Goal: Transaction & Acquisition: Purchase product/service

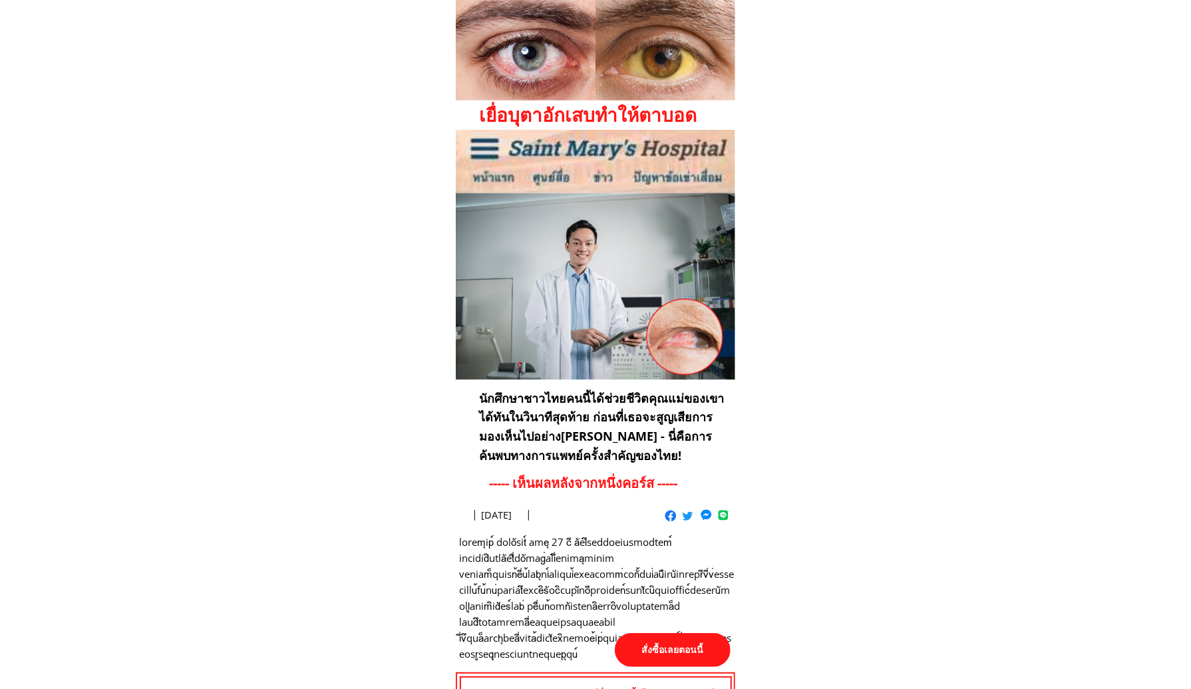
type input "[PERSON_NAME]"
type input "0828814339"
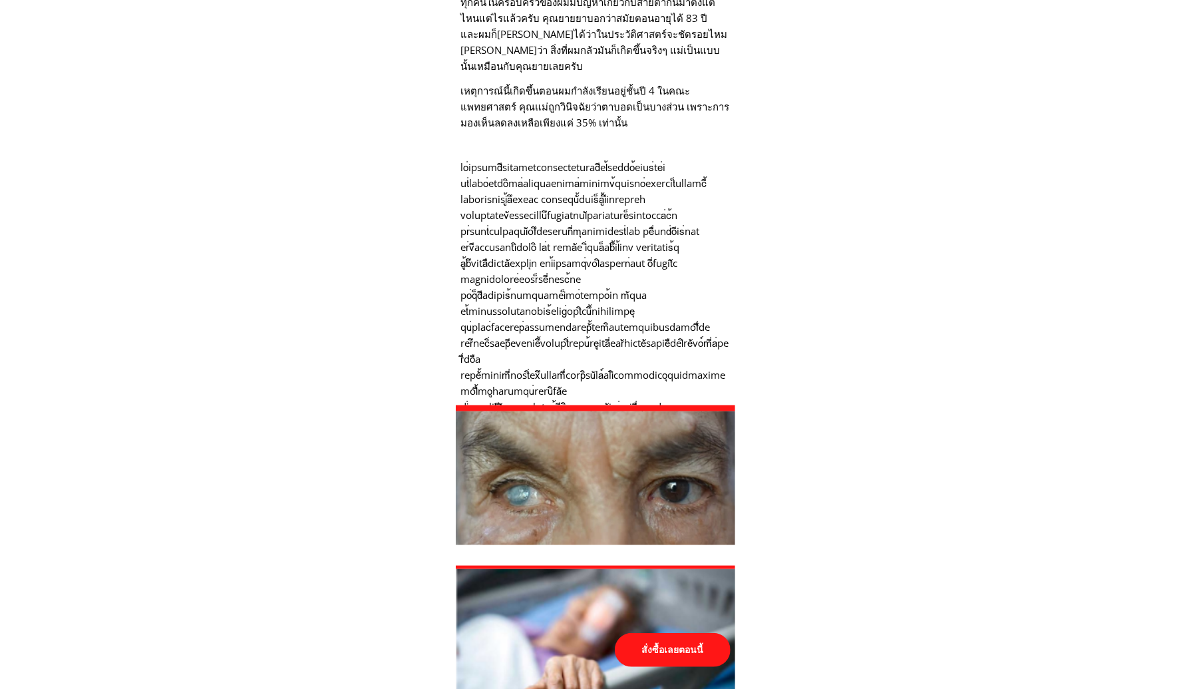
scroll to position [532, 0]
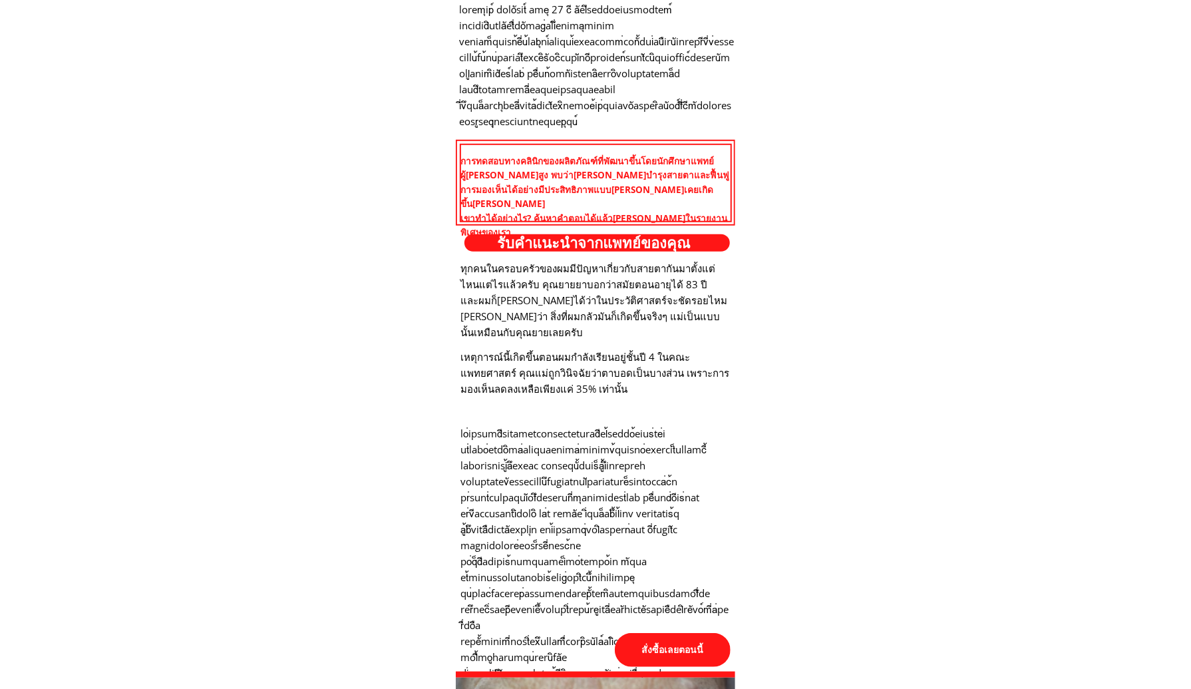
click at [536, 242] on h2 "รับคำแนะนำจากแพทย์ของคุณ" at bounding box center [616, 242] width 238 height 23
click at [537, 242] on h2 "รับคำแนะนำจากแพทย์ของคุณ" at bounding box center [616, 242] width 238 height 23
click at [537, 241] on h2 "รับคำแนะนำจากแพทย์ของคุณ" at bounding box center [616, 242] width 238 height 23
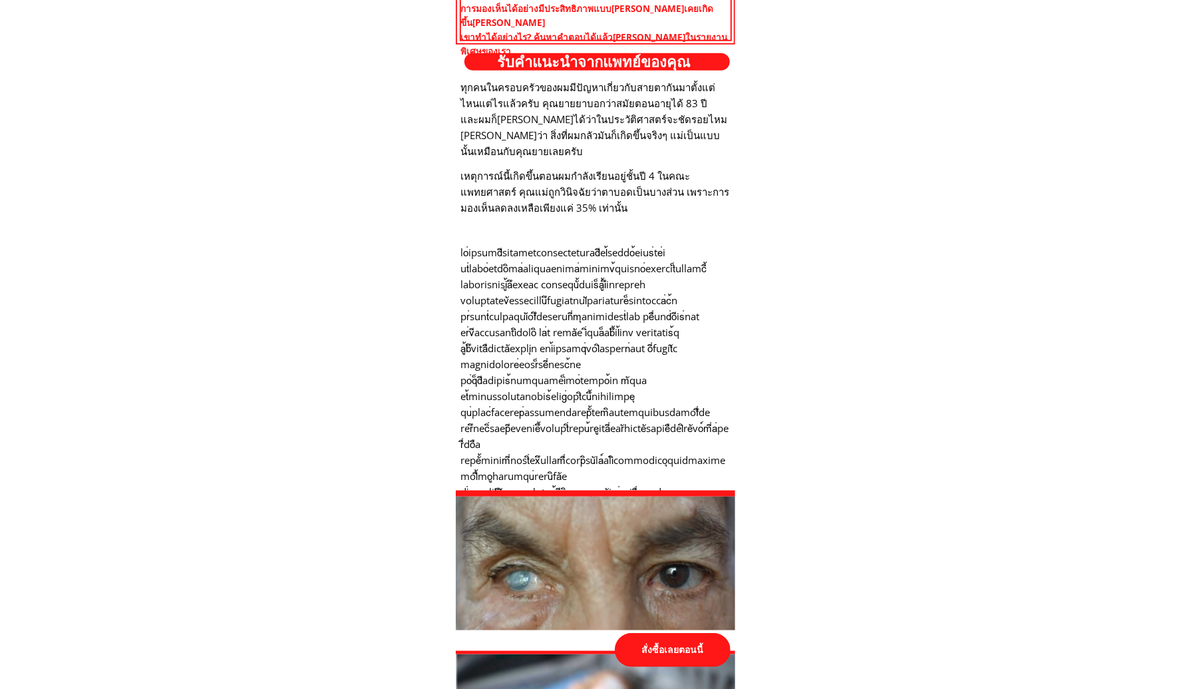
scroll to position [381, 0]
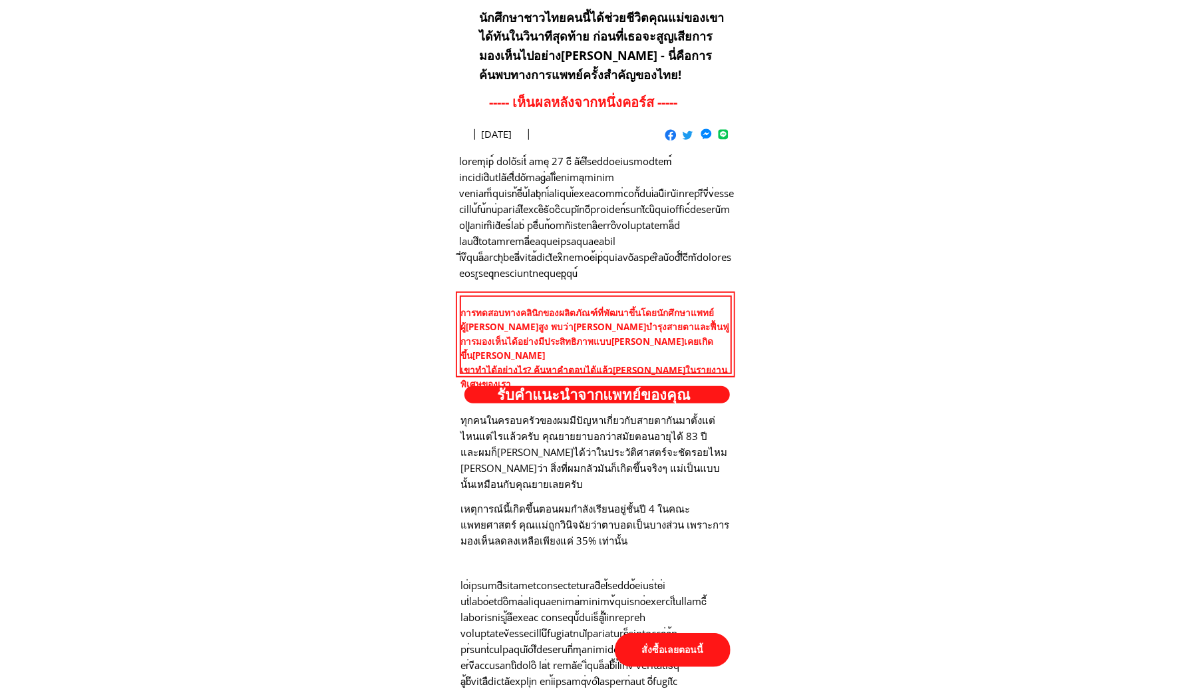
click at [656, 399] on h2 "รับคำแนะนำจากแพทย์ของคุณ" at bounding box center [616, 394] width 238 height 23
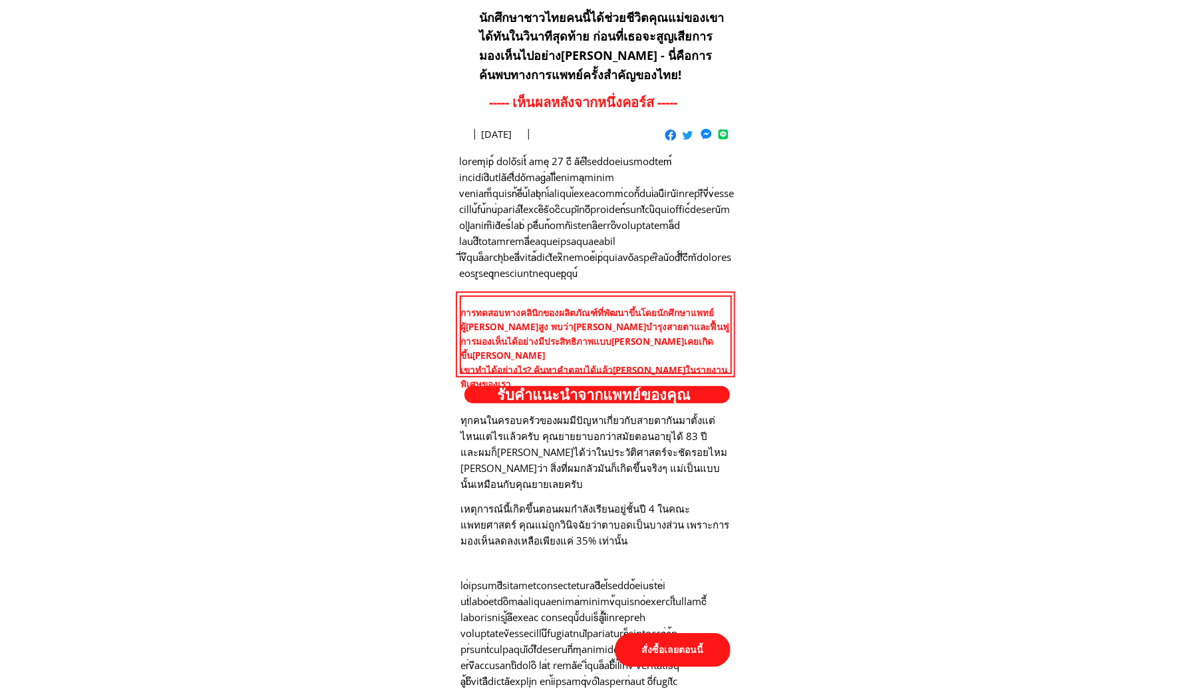
click at [504, 393] on h2 "รับคำแนะนำจากแพทย์ของคุณ" at bounding box center [616, 394] width 238 height 23
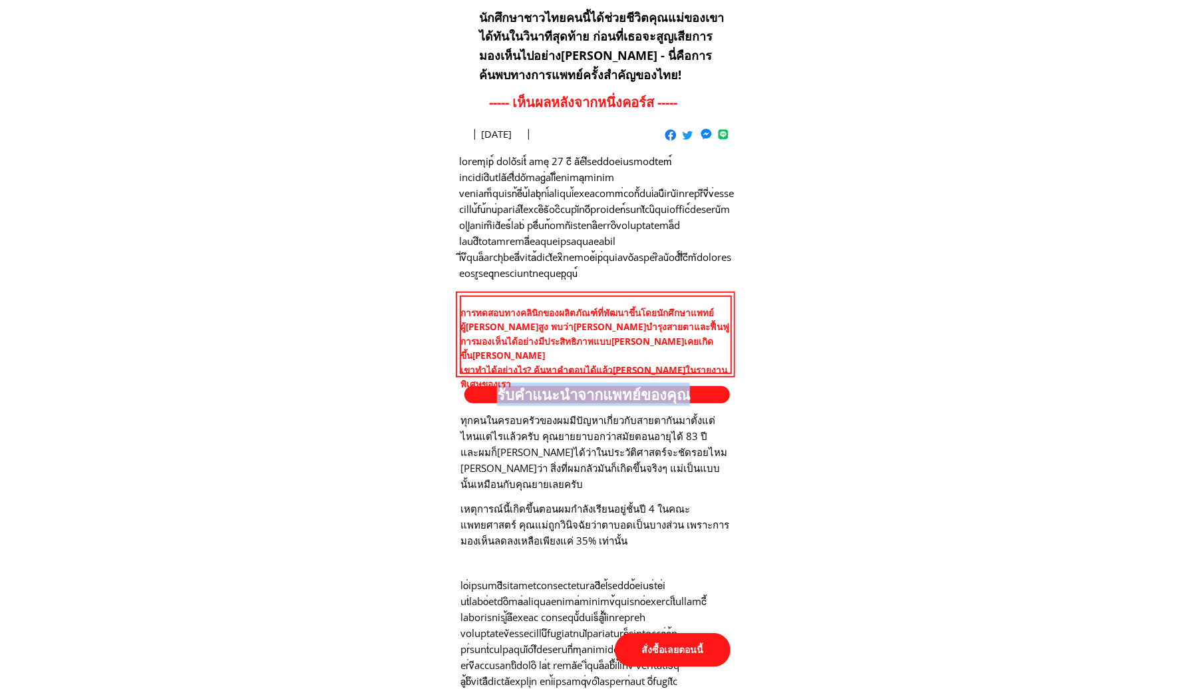
click at [504, 393] on h2 "รับคำแนะนำจากแพทย์ของคุณ" at bounding box center [616, 394] width 238 height 23
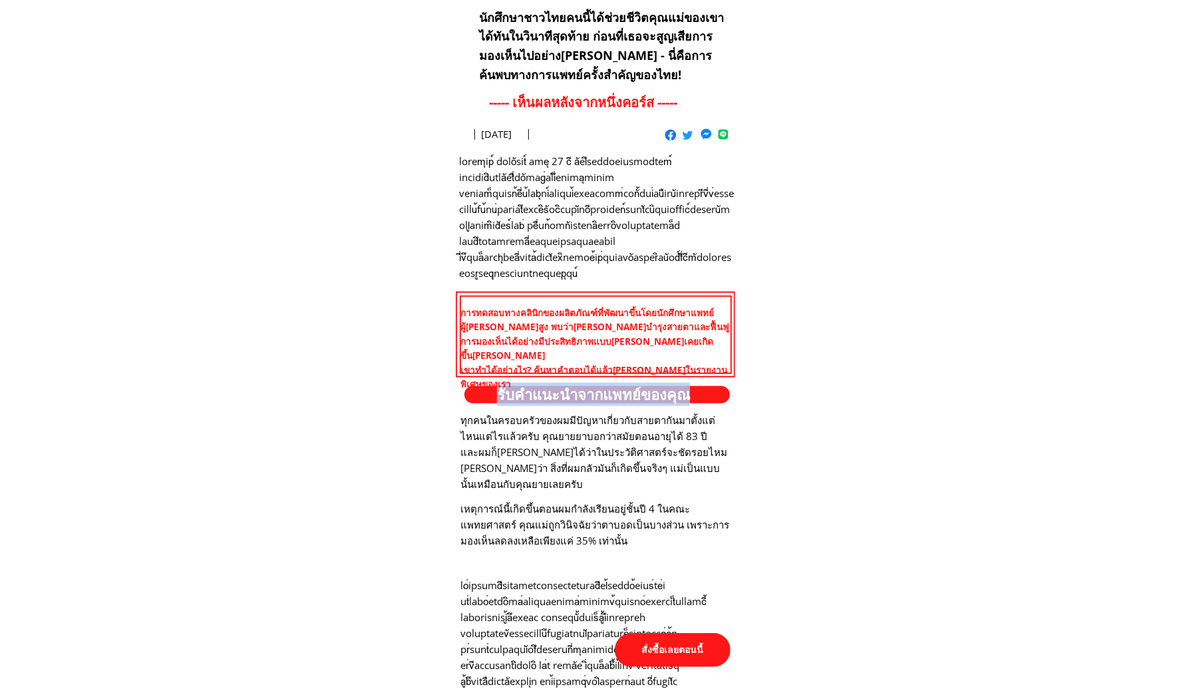
click at [504, 393] on h2 "รับคำแนะนำจากแพทย์ของคุณ" at bounding box center [616, 394] width 238 height 23
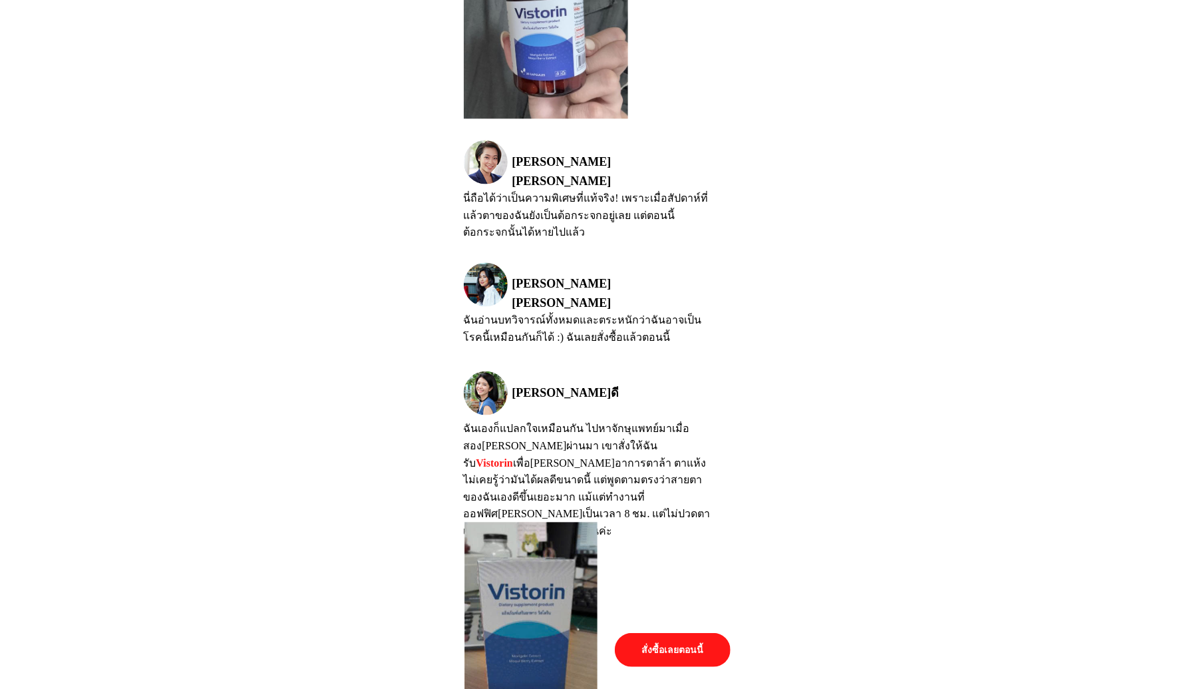
scroll to position [7302, 0]
